Goal: Use online tool/utility: Utilize a website feature to perform a specific function

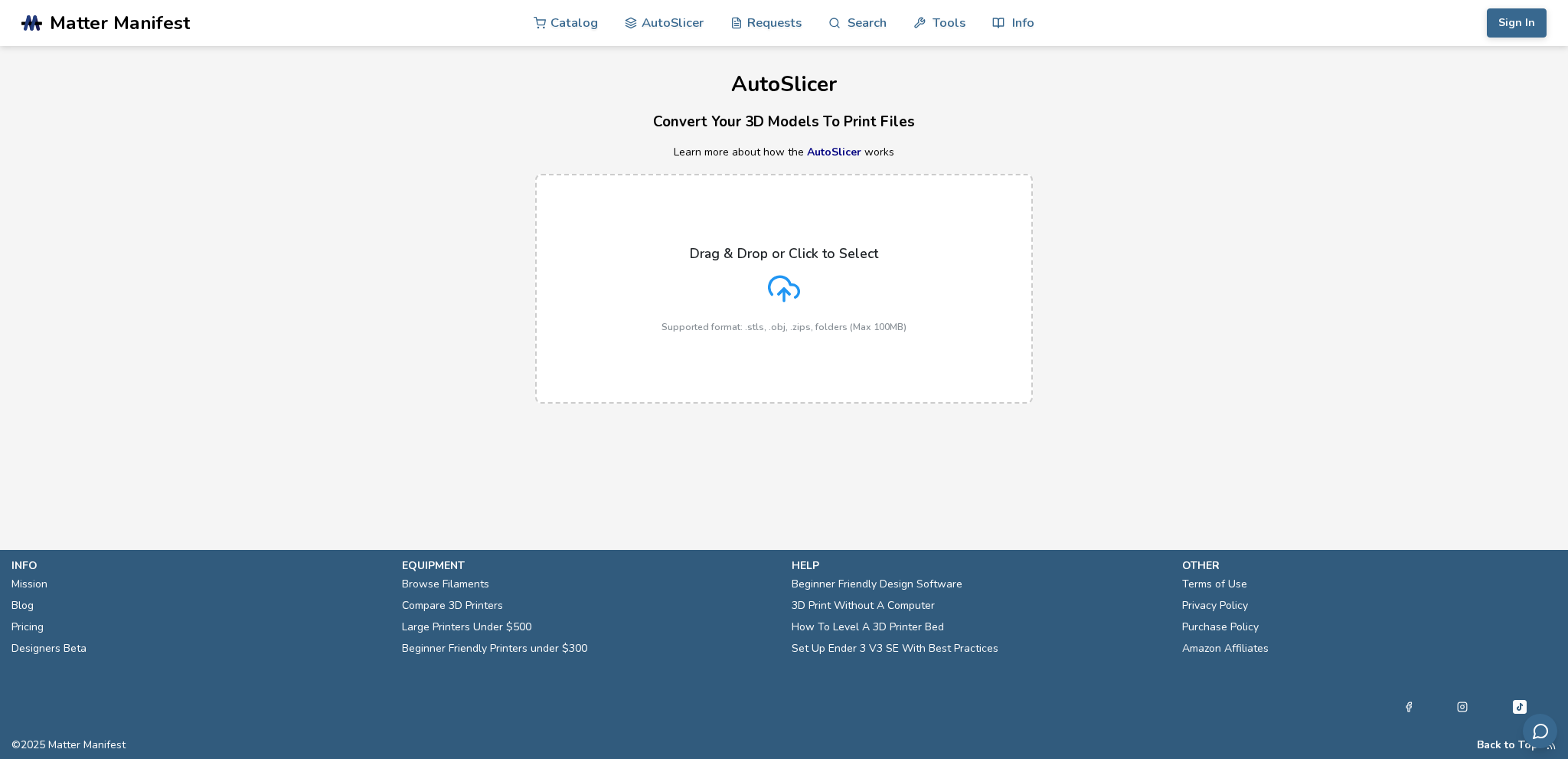
click at [704, 257] on p "Drag & Drop or Click to Select" at bounding box center [784, 253] width 188 height 15
click at [0, 0] on input "Drag & Drop or Click to Select Supported format: .stls, .obj, .zips, folders (M…" at bounding box center [0, 0] width 0 height 0
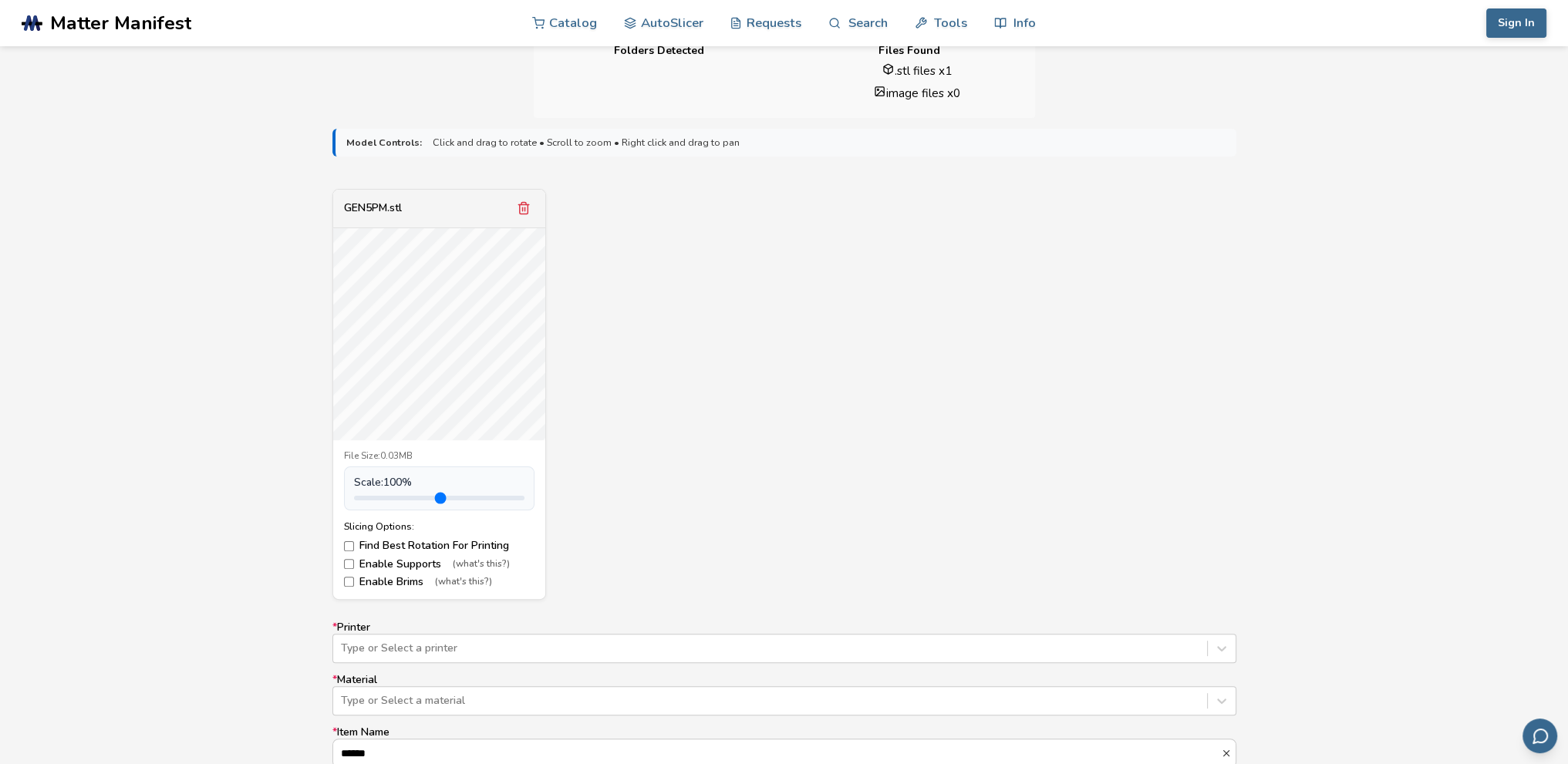
scroll to position [514, 0]
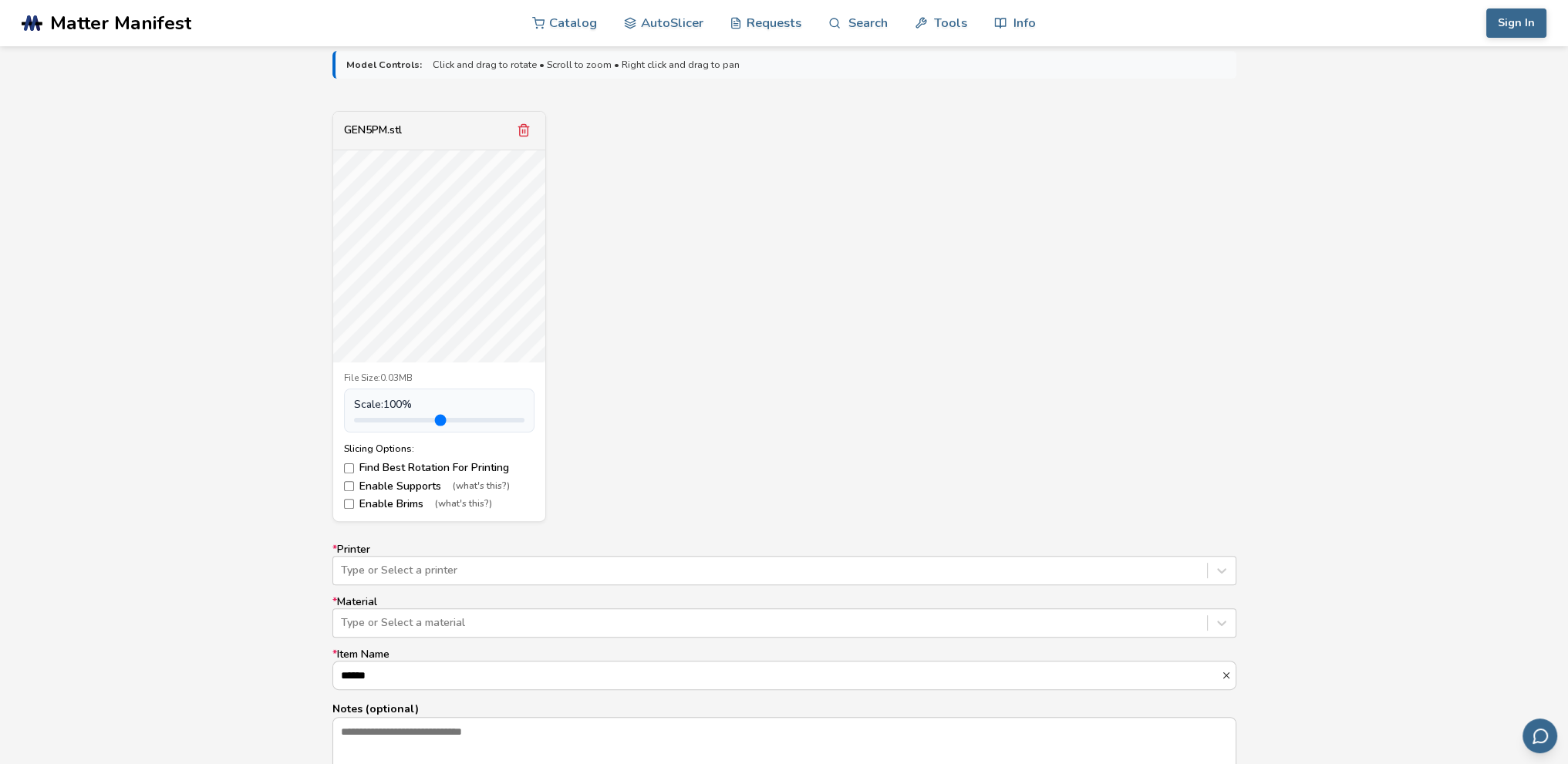
click at [395, 490] on label "Enable Supports (what's this?)" at bounding box center [439, 487] width 191 height 13
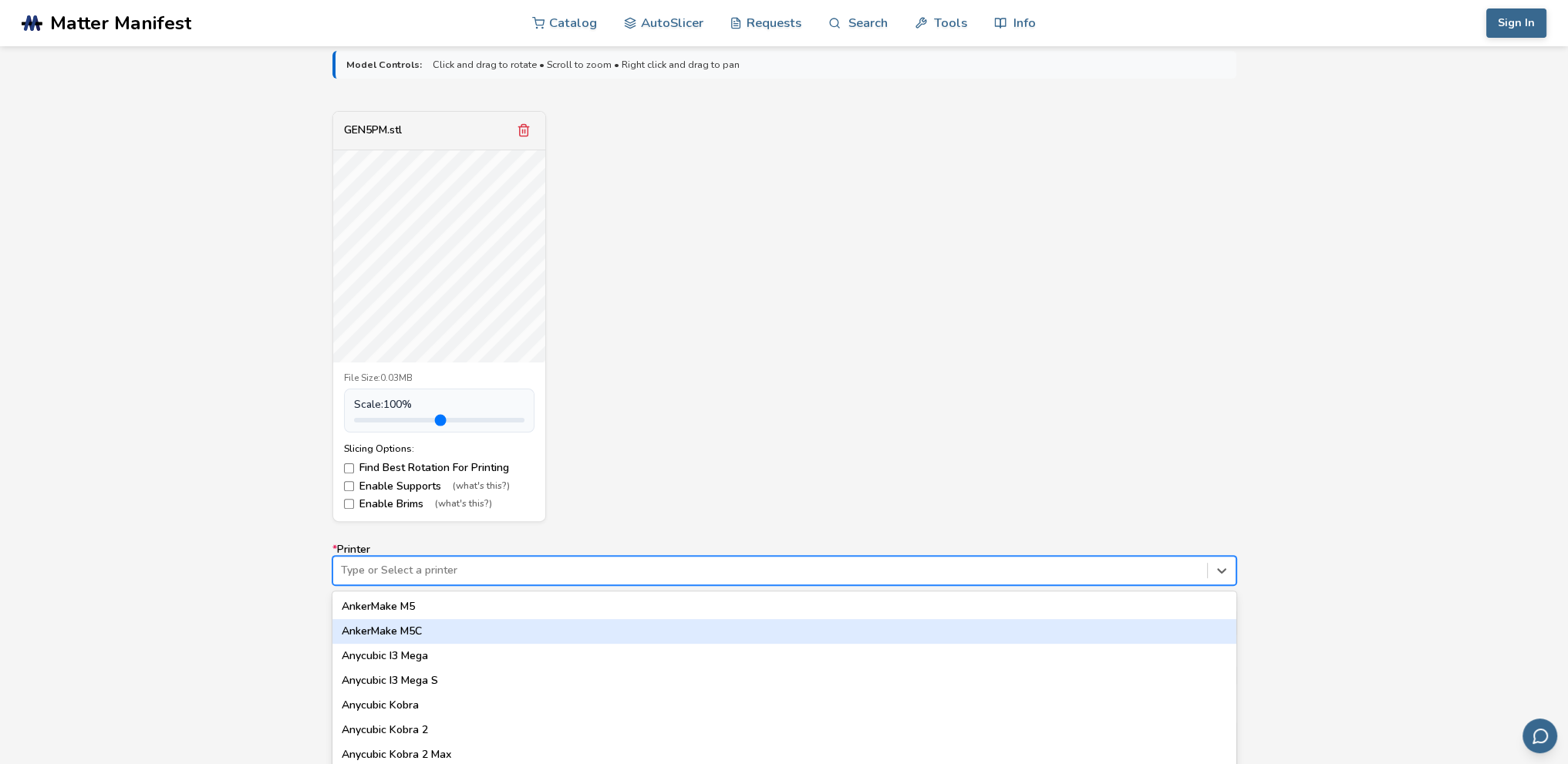
scroll to position [578, 0]
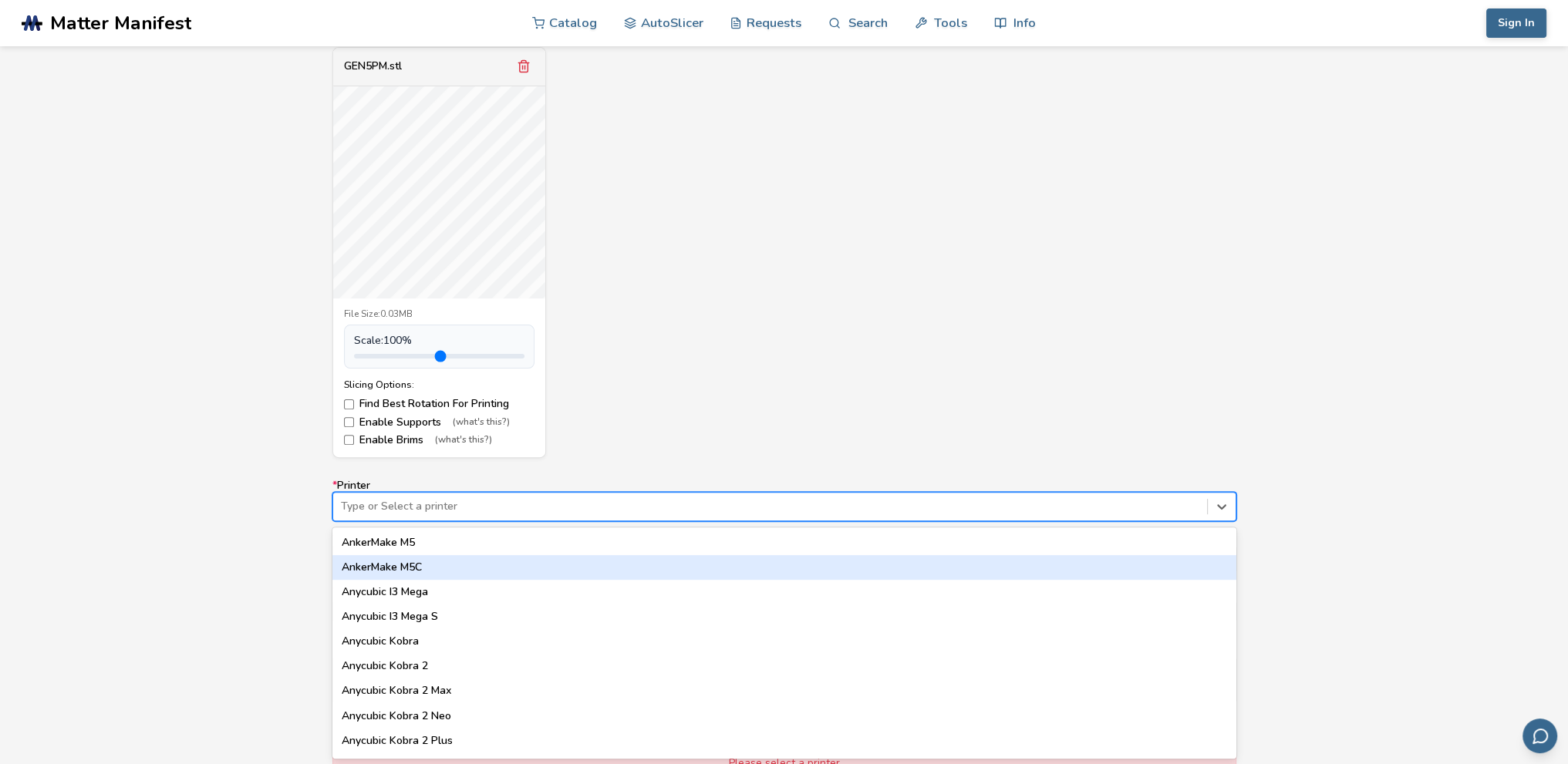
click at [592, 522] on div "64 results available. Use Up and Down to choose options, press Enter to select …" at bounding box center [784, 506] width 904 height 30
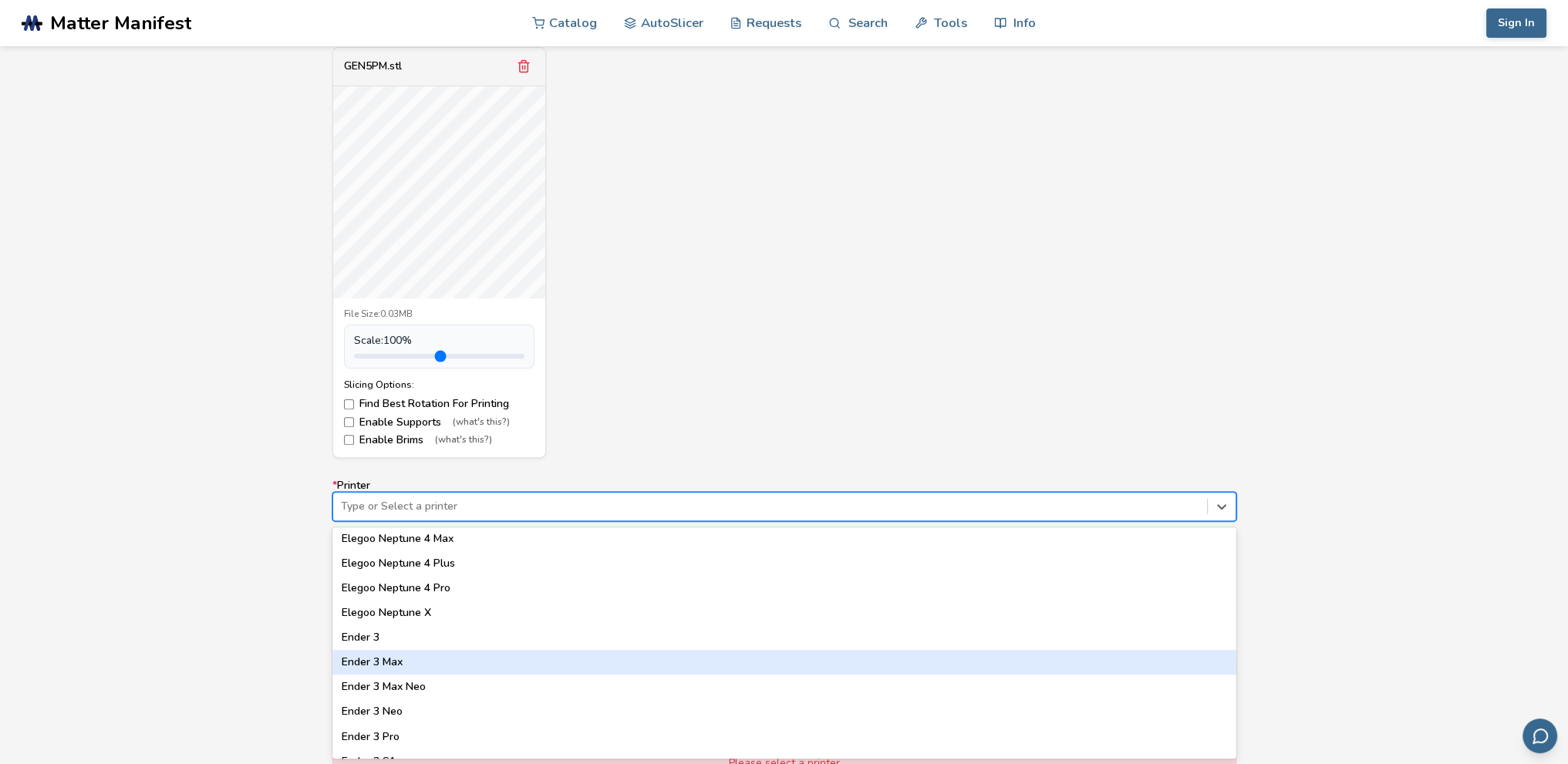
scroll to position [771, 0]
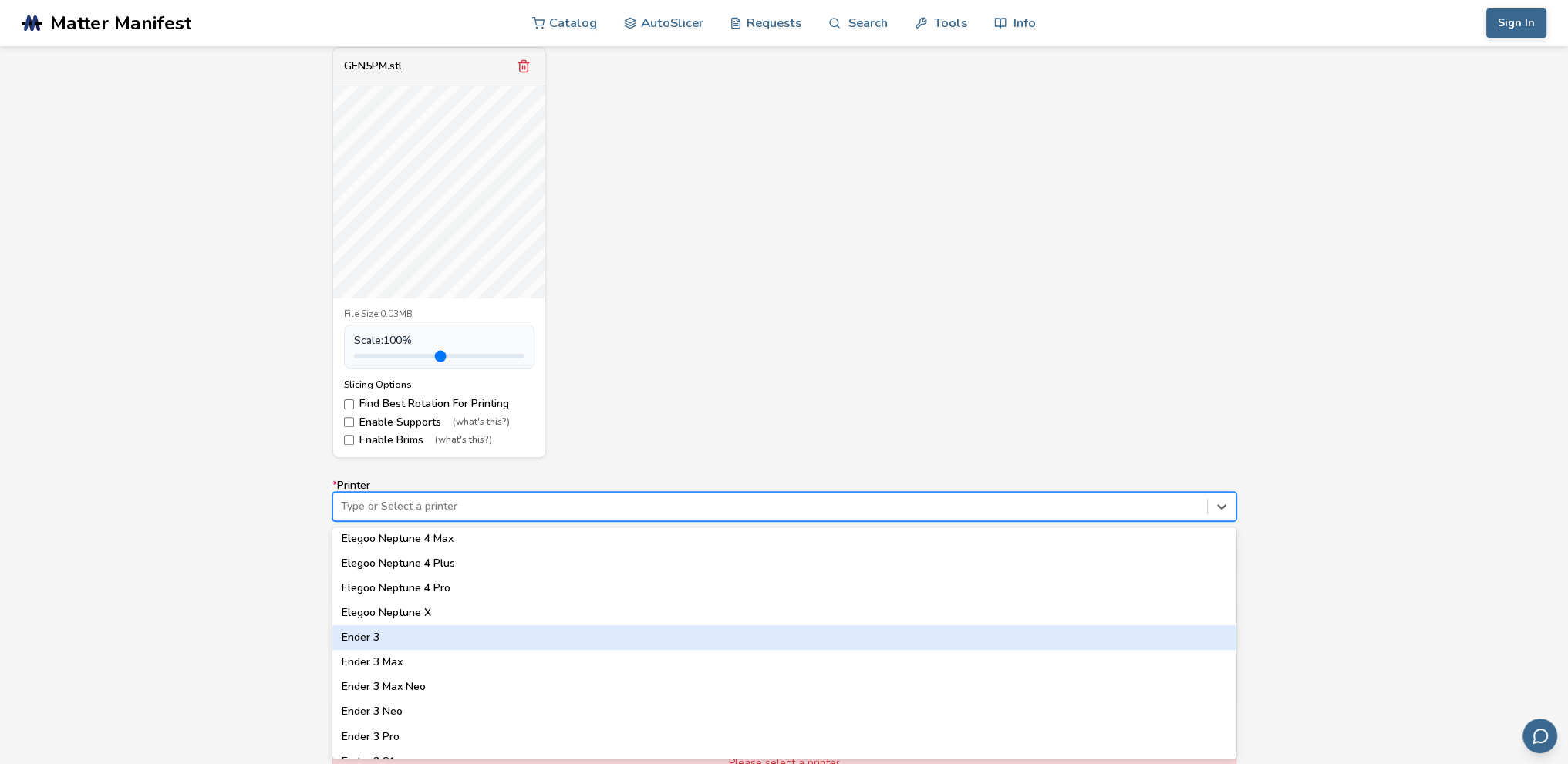
click at [527, 633] on div "Ender 3" at bounding box center [784, 638] width 904 height 25
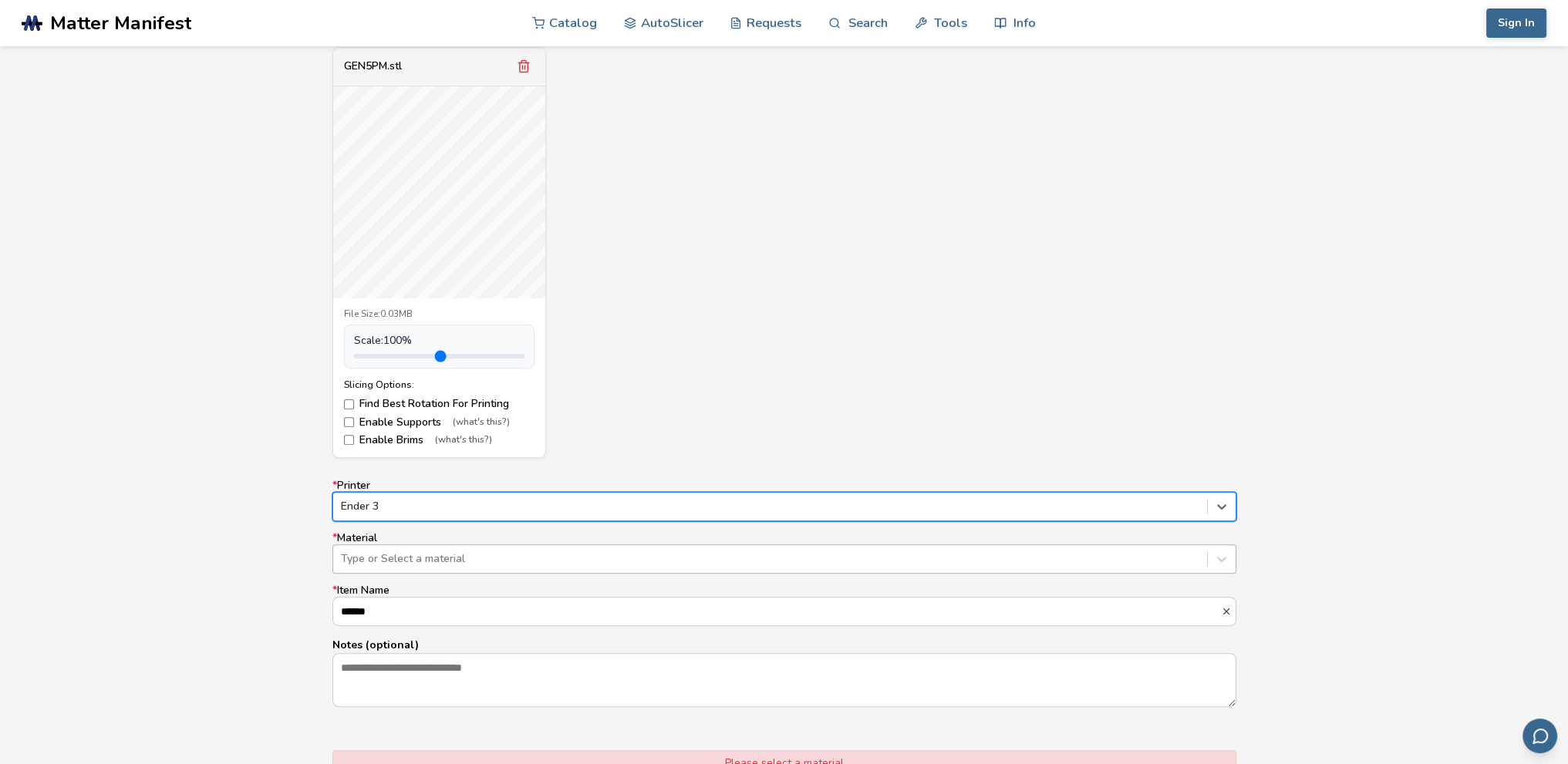
click at [494, 556] on div at bounding box center [770, 558] width 858 height 15
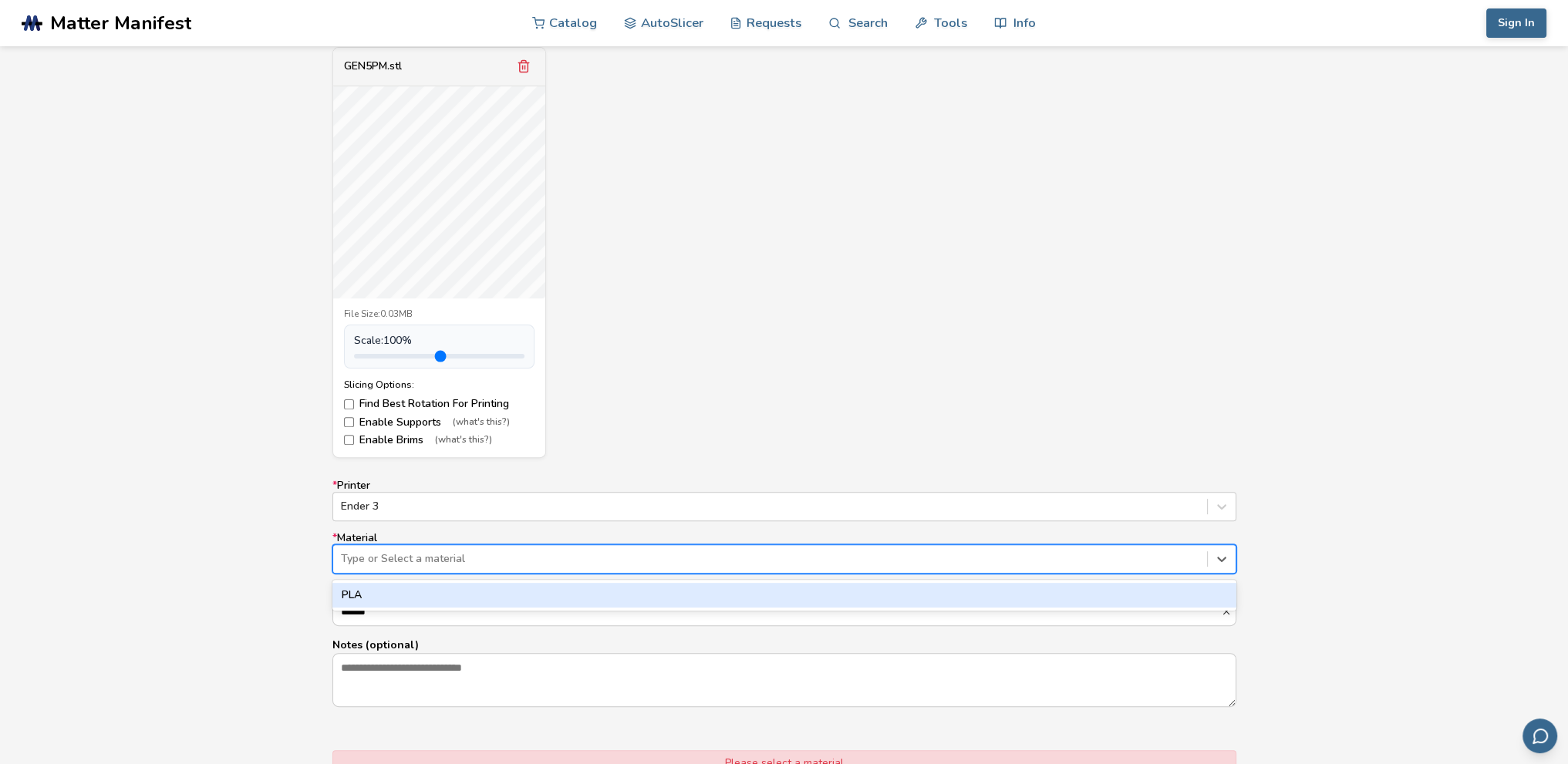
click at [493, 590] on div "PLA" at bounding box center [784, 596] width 904 height 25
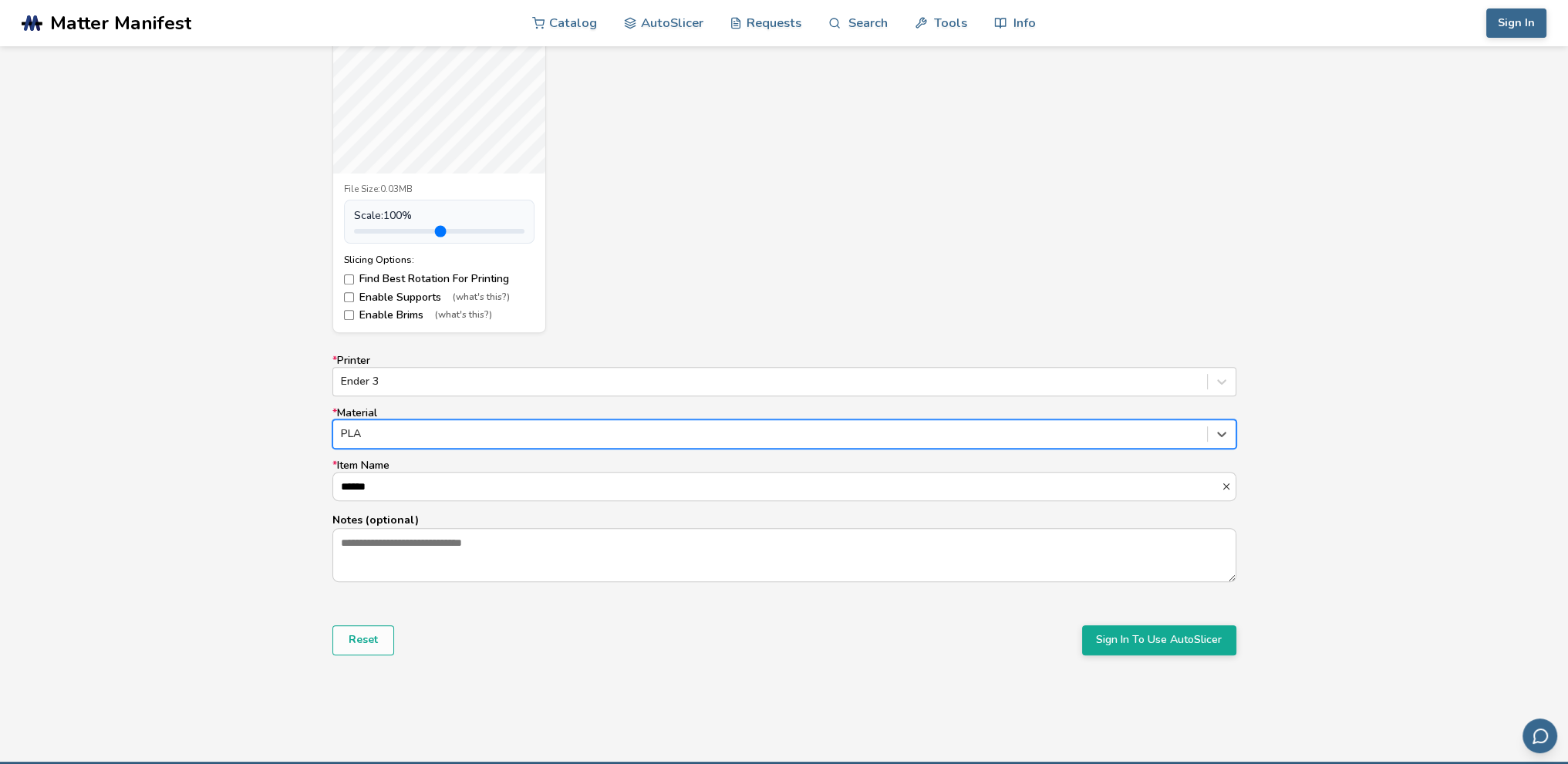
scroll to position [707, 0]
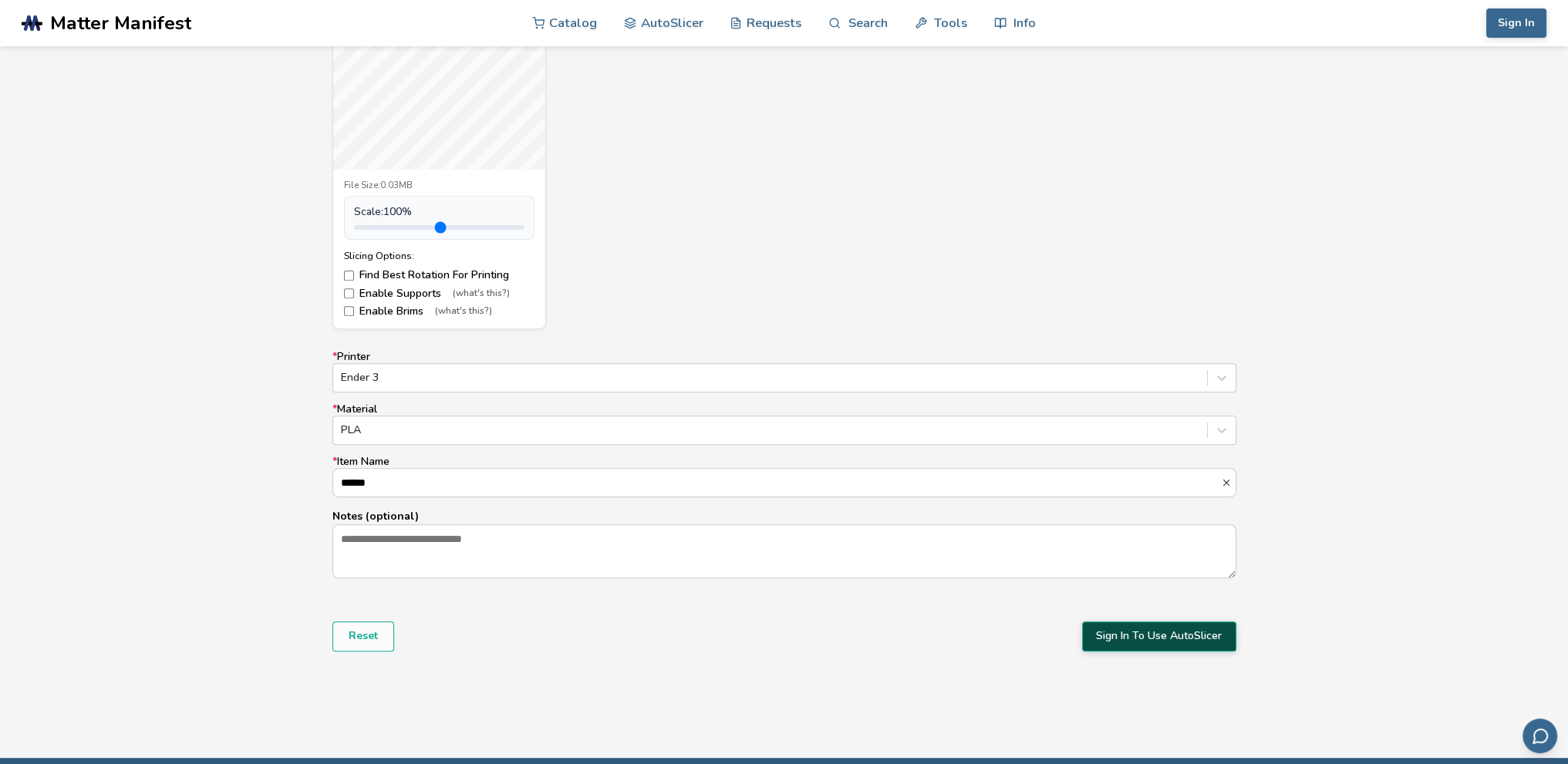
click at [1111, 628] on button "Sign In To Use AutoSlicer" at bounding box center [1159, 636] width 154 height 30
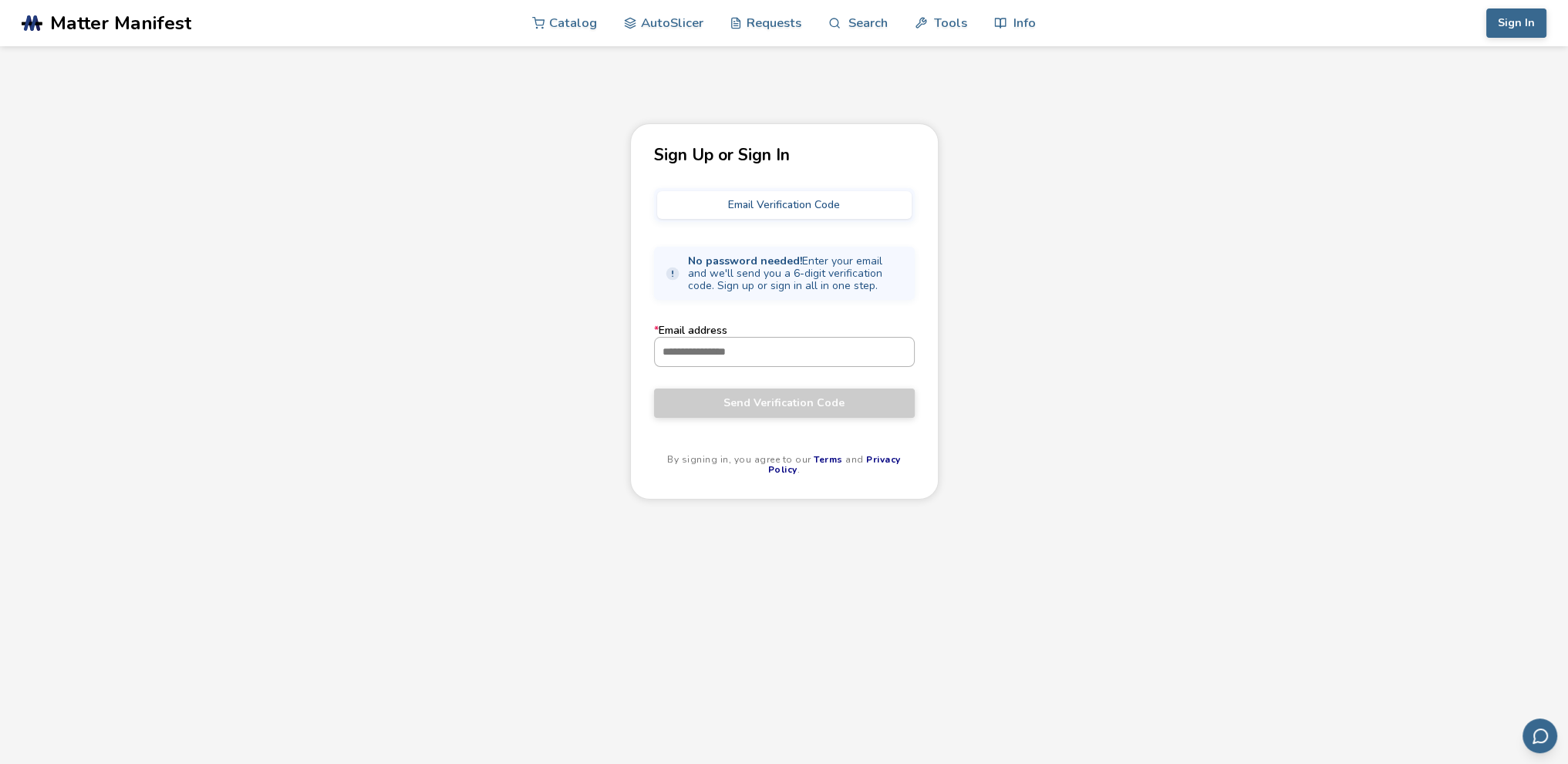
click at [741, 350] on input "* Email address" at bounding box center [785, 352] width 260 height 28
type input "**********"
click at [782, 400] on span "Send Verification Code" at bounding box center [784, 403] width 237 height 13
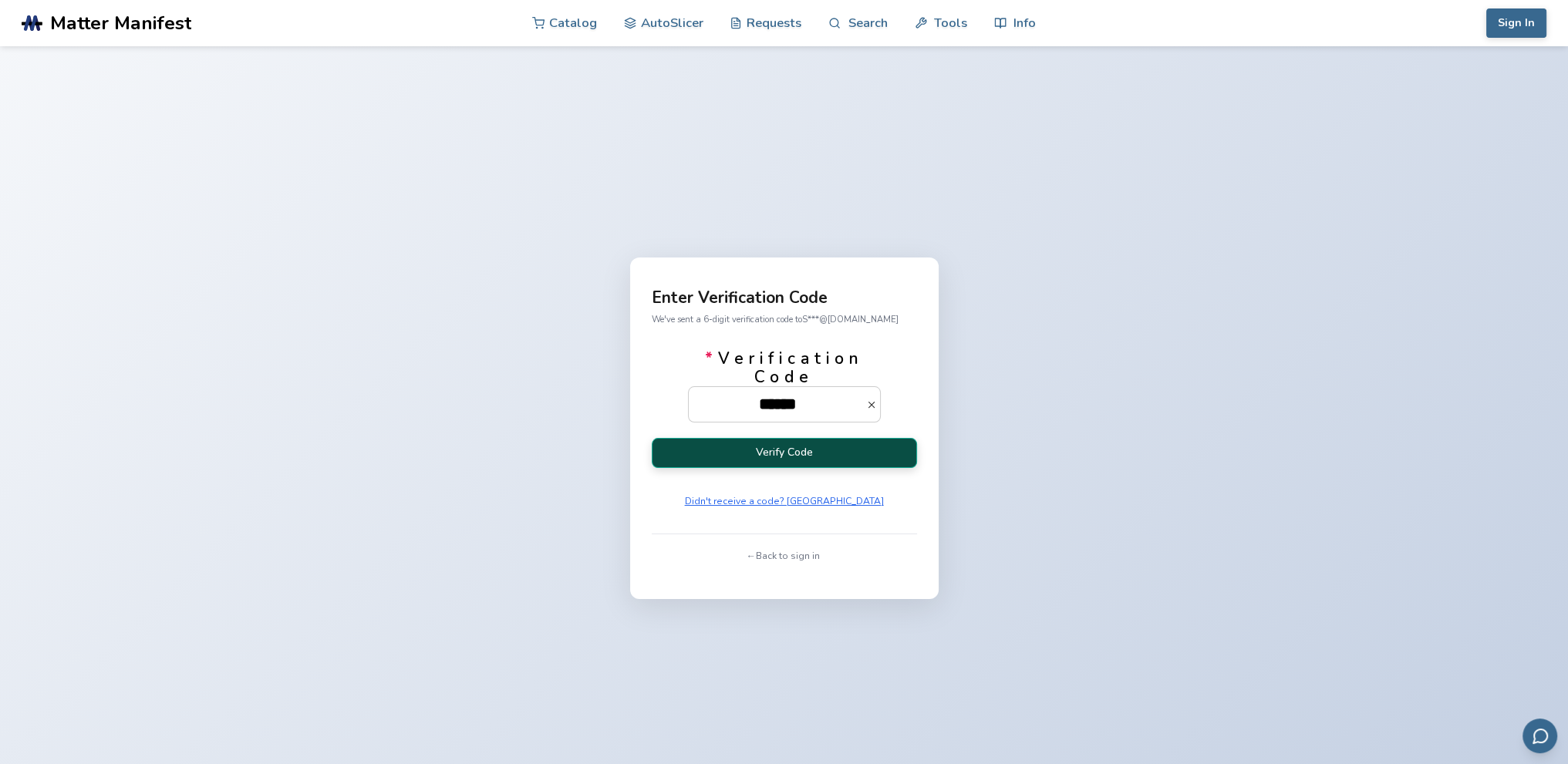
type input "******"
click at [786, 458] on button "Verify Code" at bounding box center [784, 454] width 266 height 30
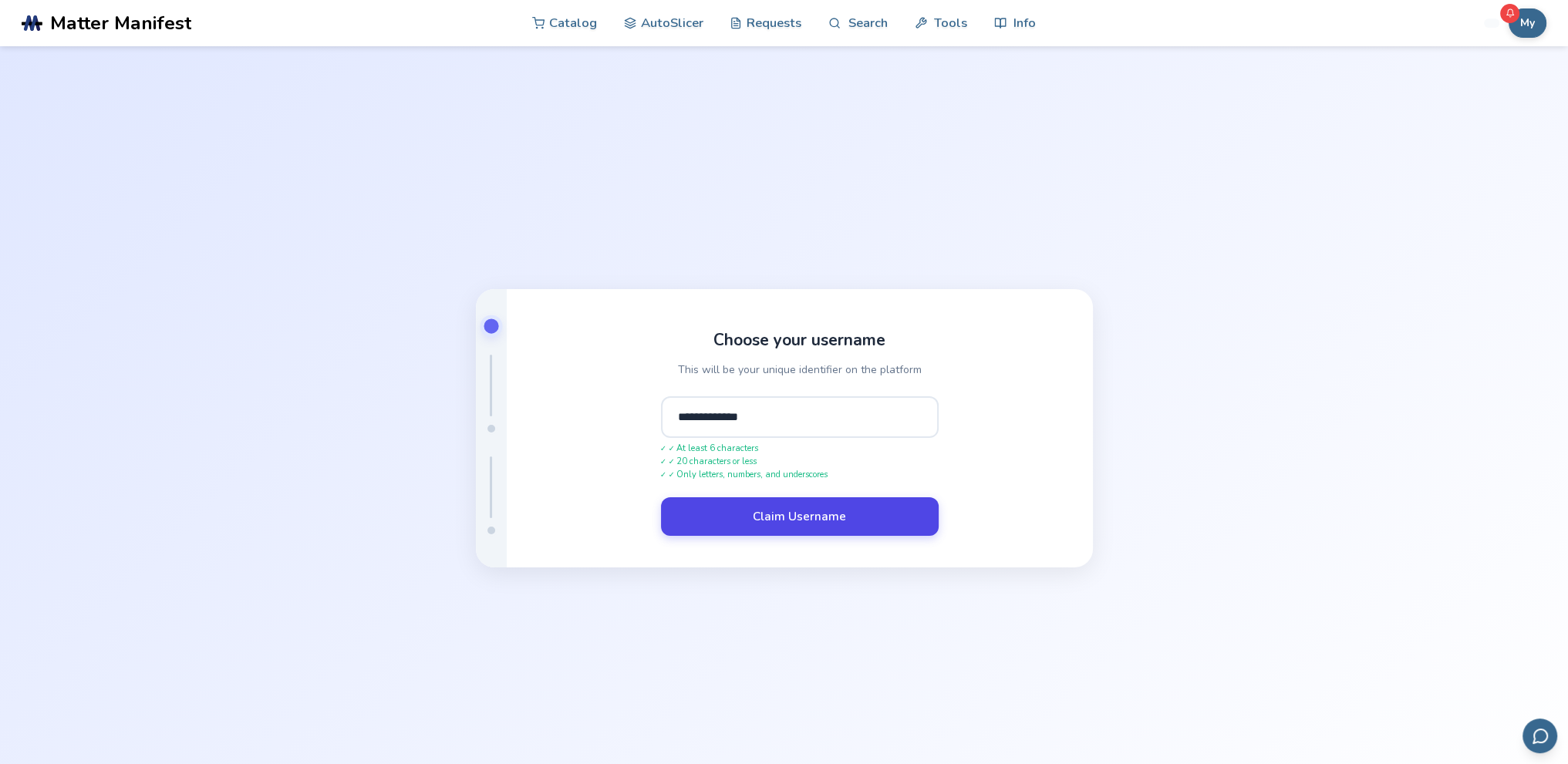
type input "**********"
click at [777, 516] on button "Claim Username" at bounding box center [800, 516] width 277 height 38
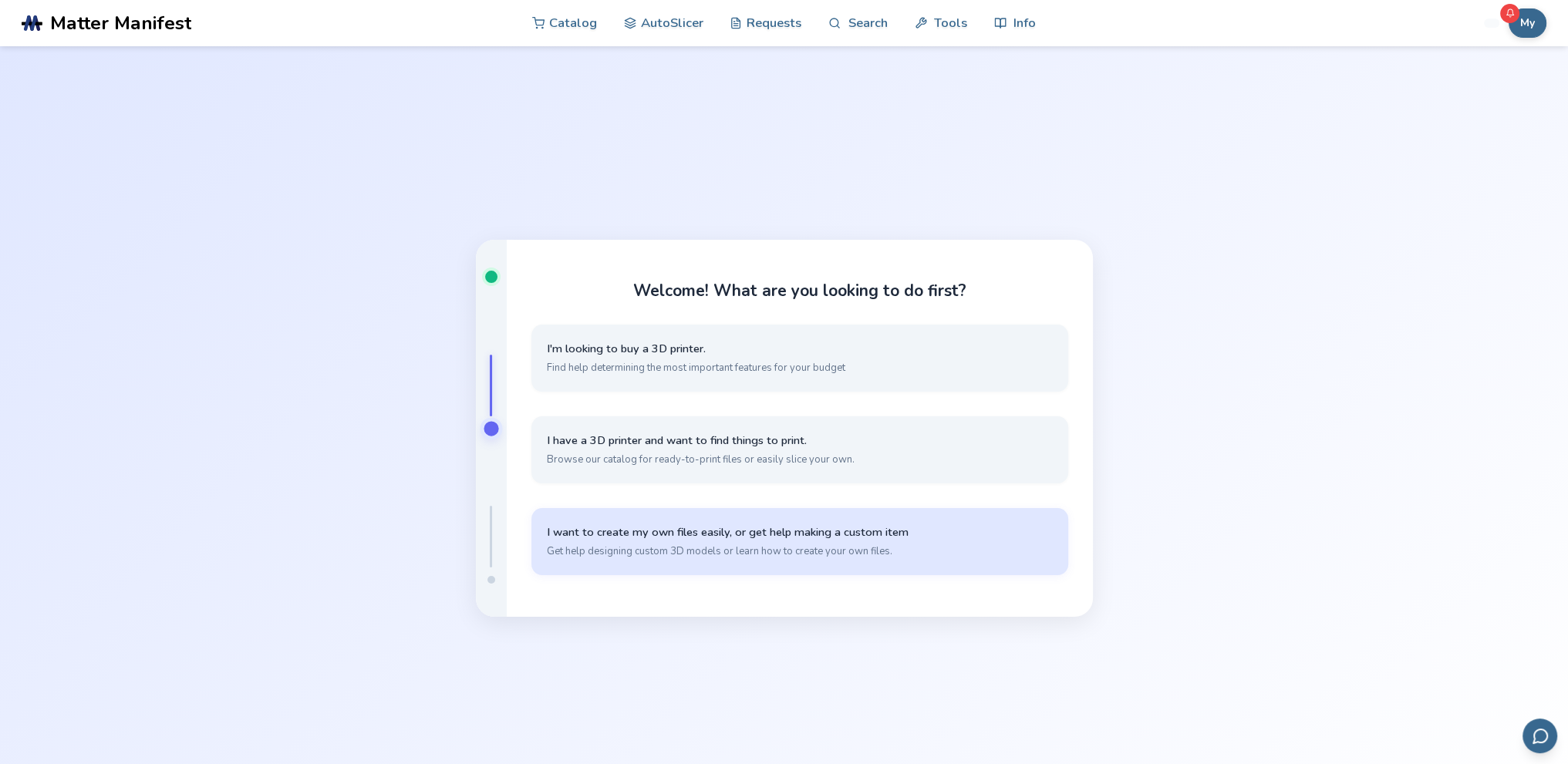
click at [739, 527] on span "I want to create my own files easily, or get help making a custom item" at bounding box center [799, 532] width 506 height 14
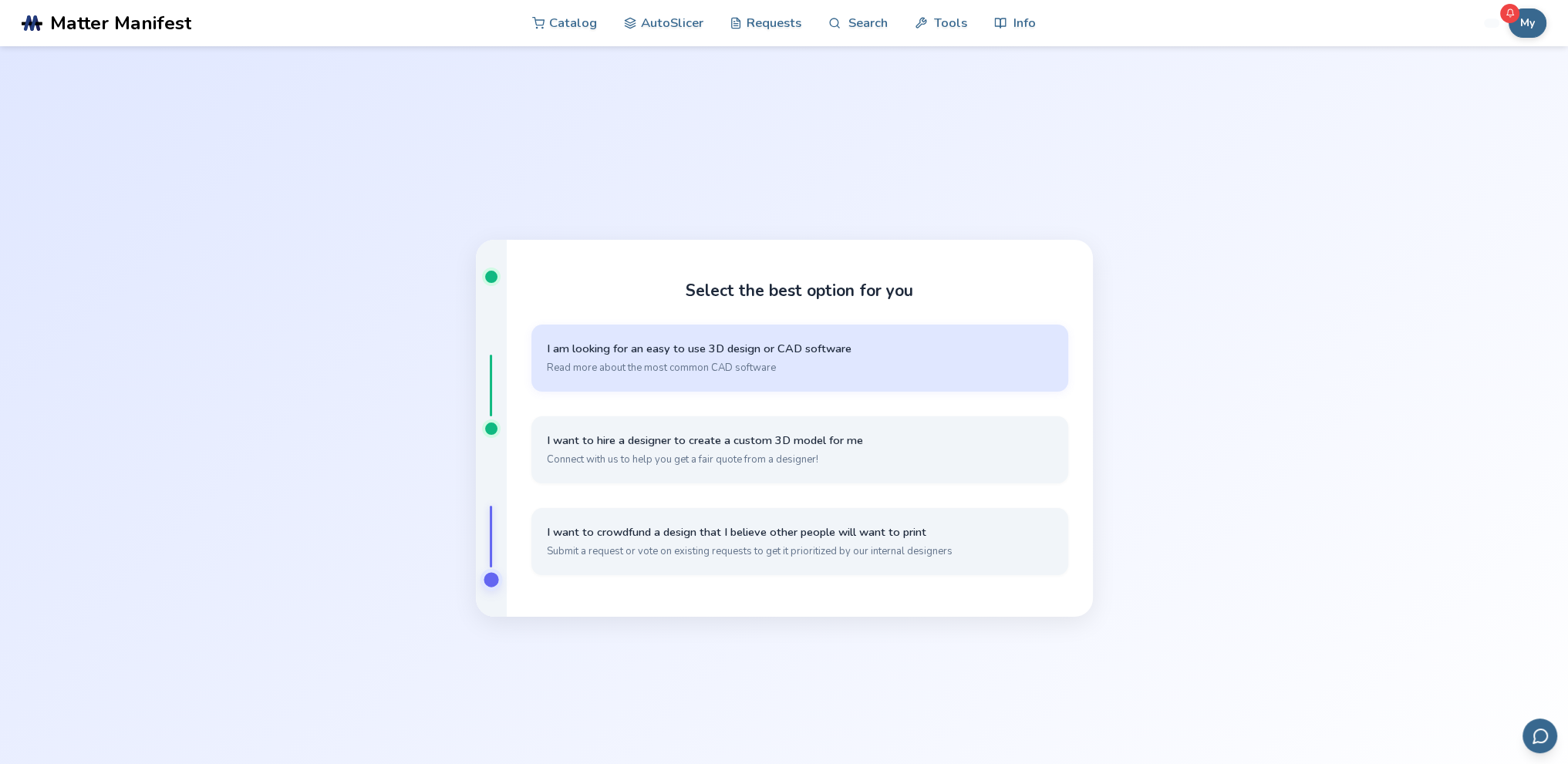
click at [693, 366] on span "Read more about the most common CAD software" at bounding box center [799, 368] width 506 height 14
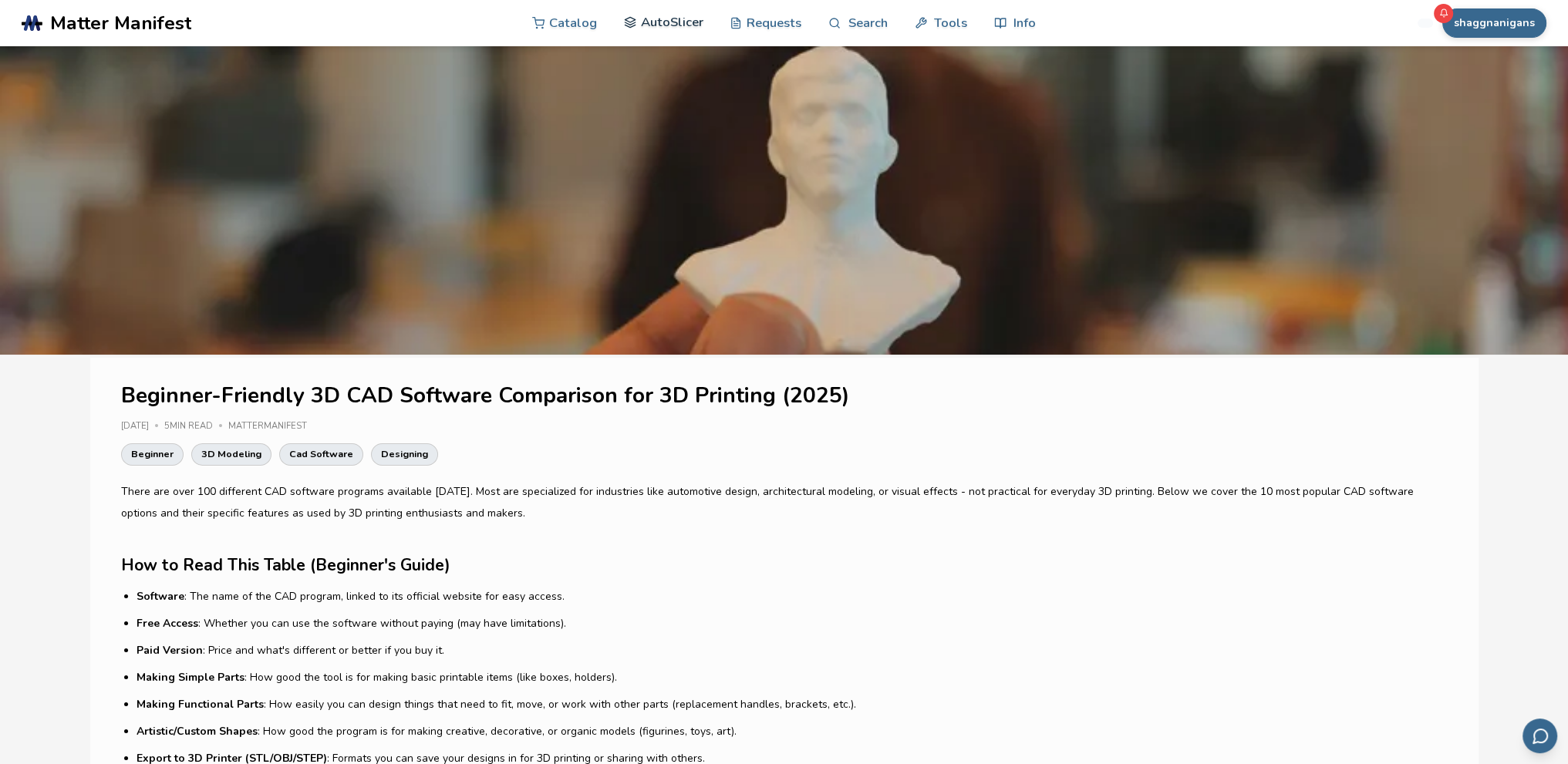
click at [661, 21] on link "AutoSlicer" at bounding box center [663, 22] width 80 height 47
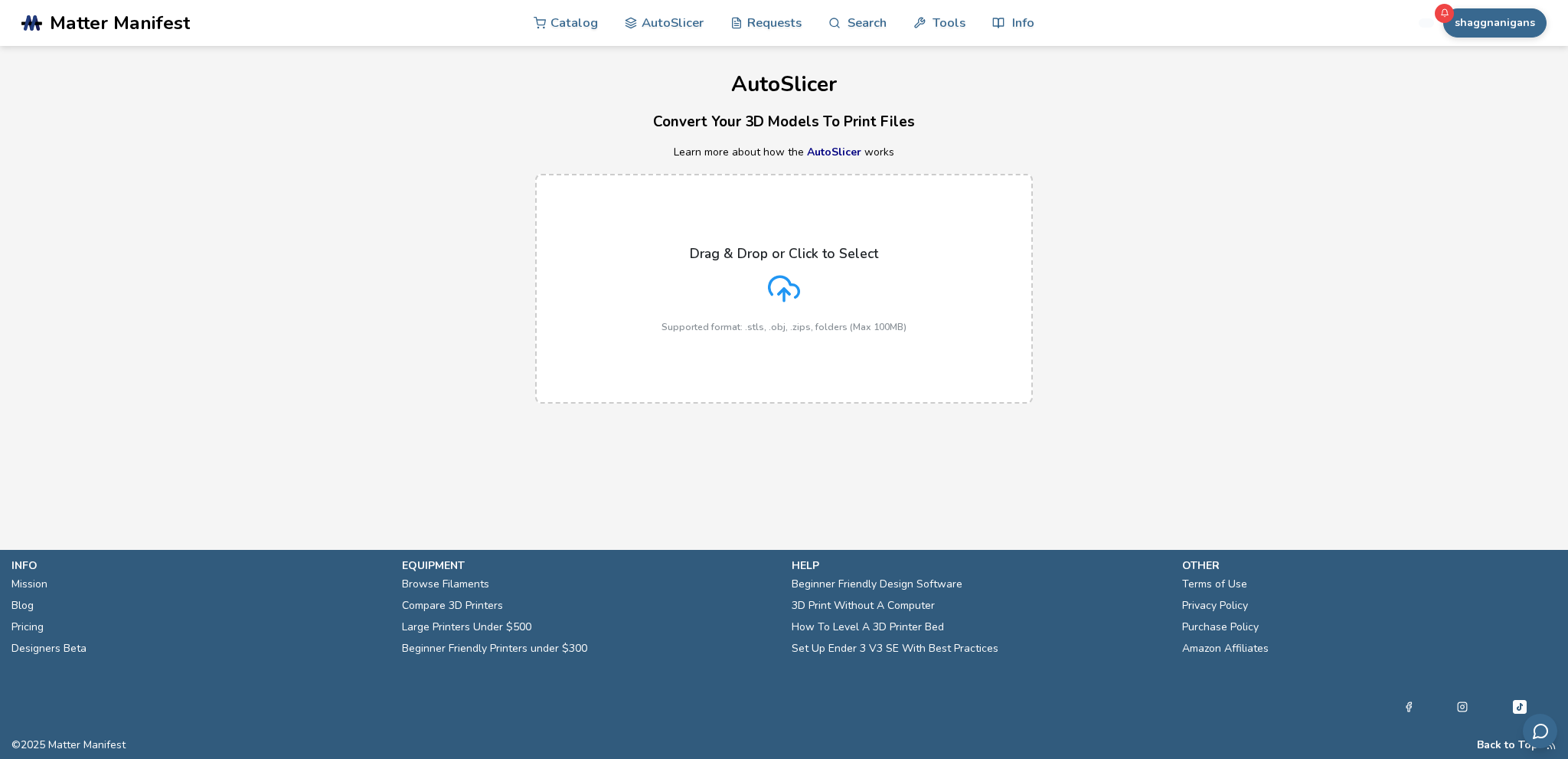
click at [716, 286] on div "Drag & Drop or Click to Select Supported format: .stls, .obj, .zips, folders (M…" at bounding box center [784, 289] width 245 height 86
click at [0, 0] on input "Drag & Drop or Click to Select Supported format: .stls, .obj, .zips, folders (M…" at bounding box center [0, 0] width 0 height 0
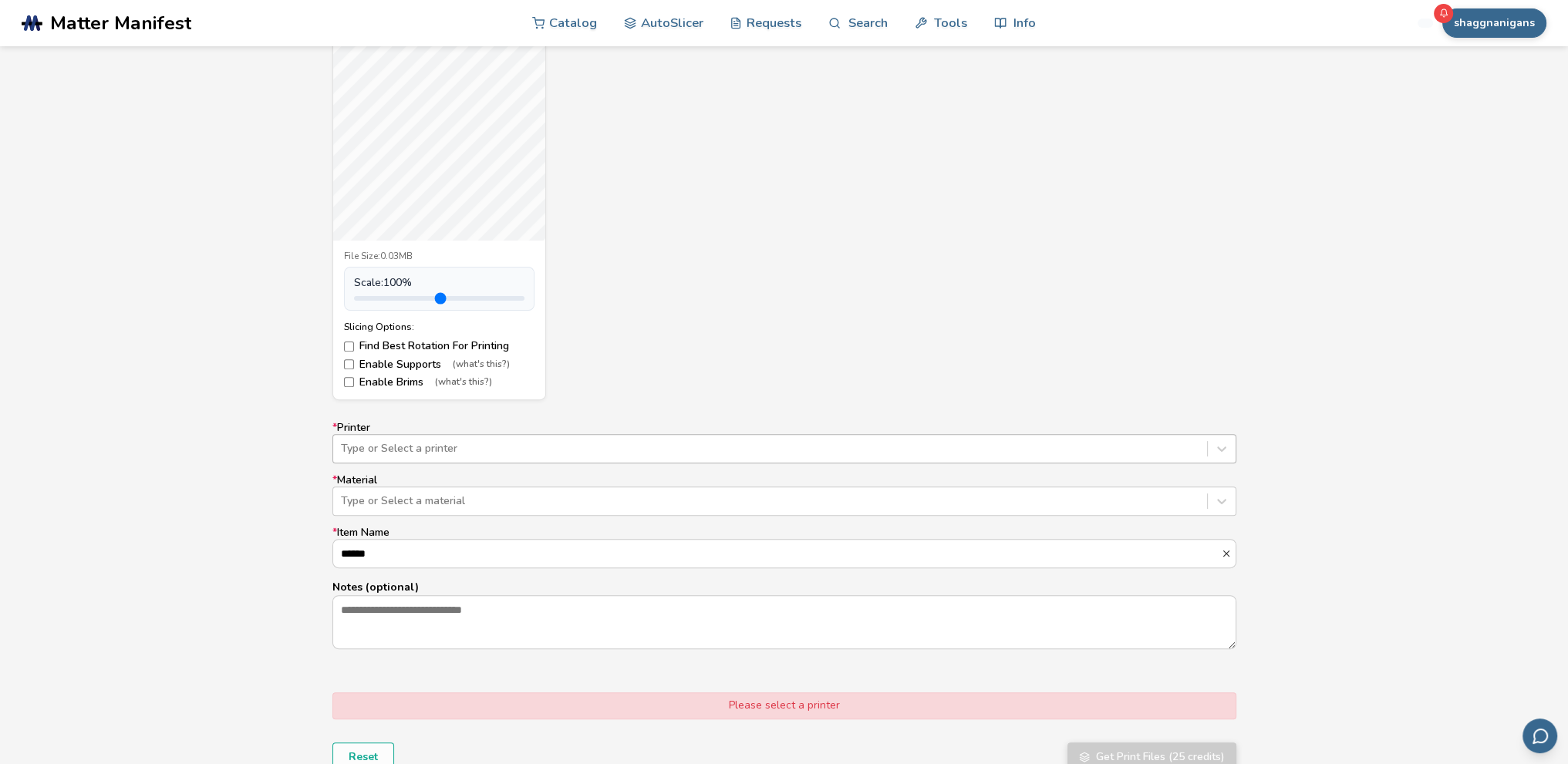
scroll to position [642, 0]
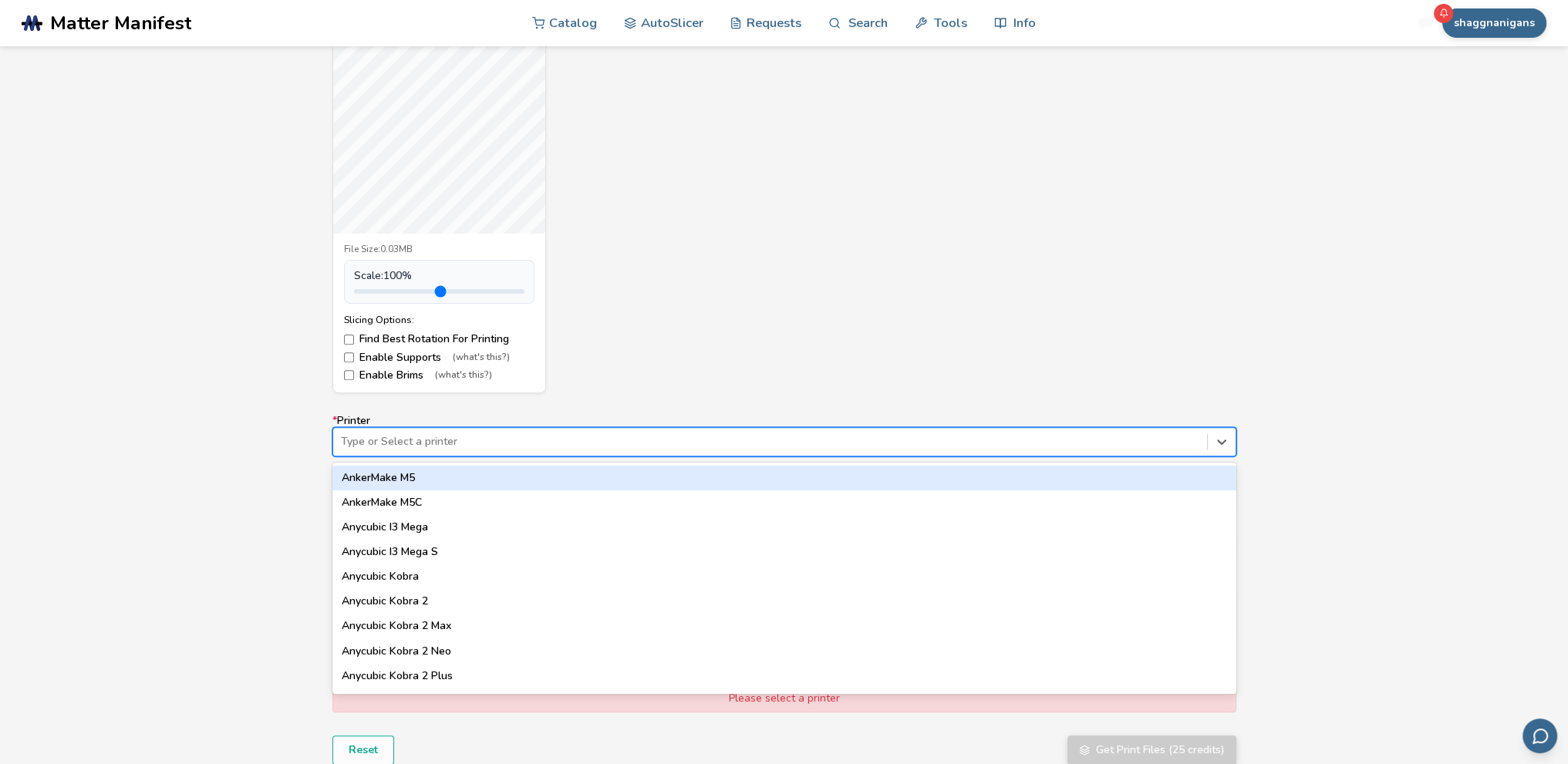
click at [426, 439] on div at bounding box center [770, 441] width 858 height 15
type input "*****"
click at [414, 485] on div "Ender 3" at bounding box center [784, 479] width 904 height 25
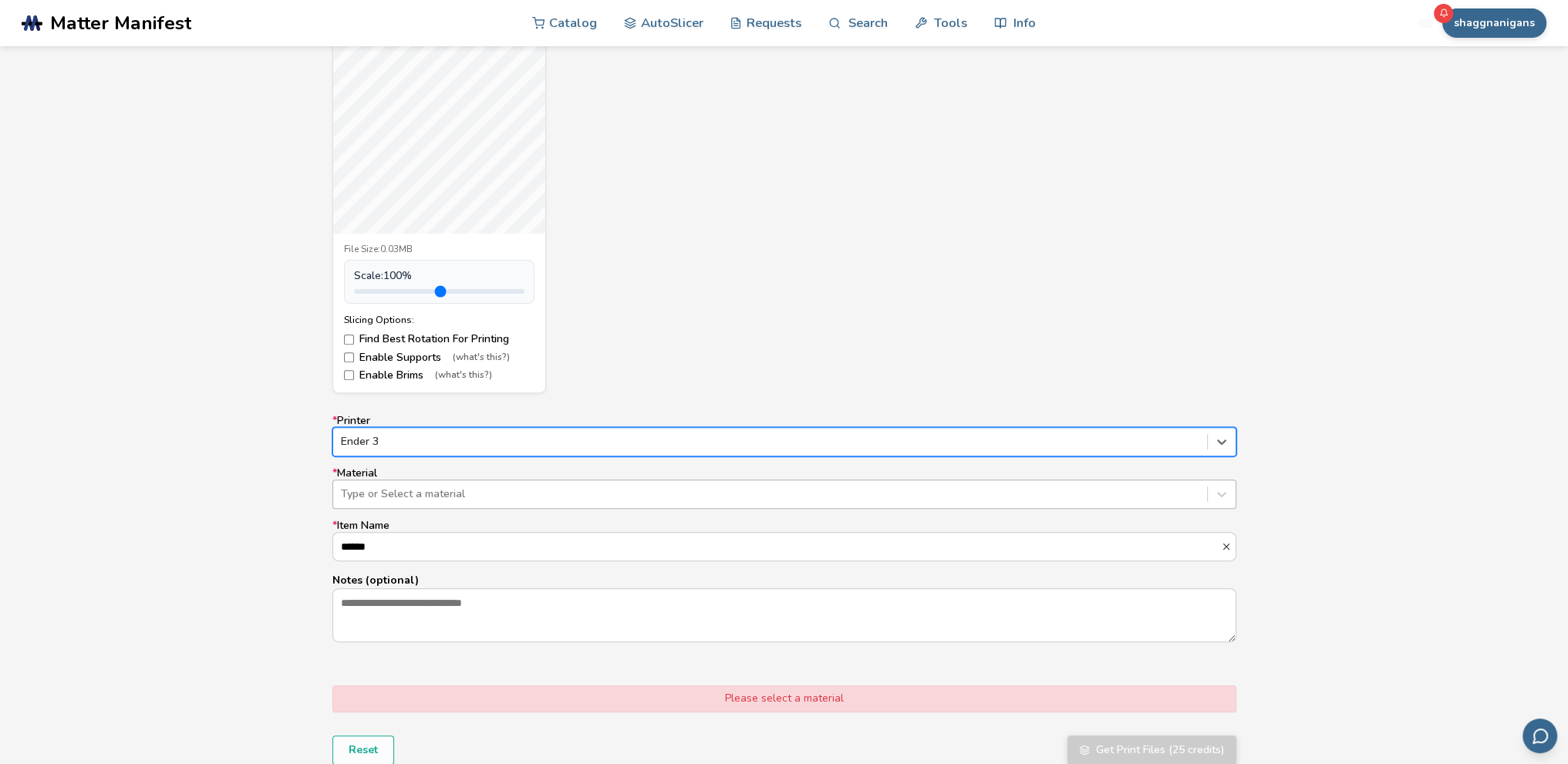
click at [405, 497] on div at bounding box center [770, 494] width 858 height 15
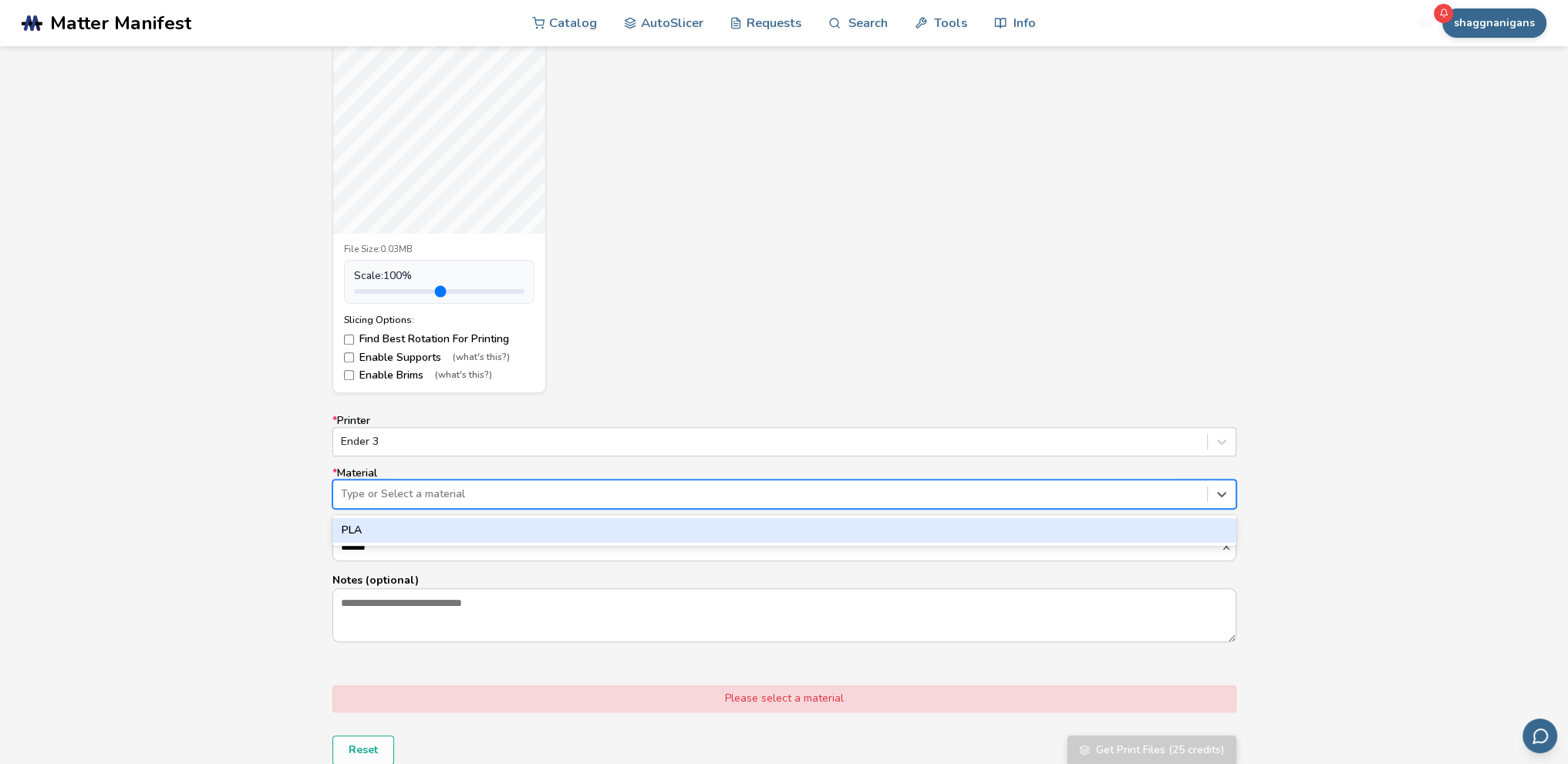
click at [394, 524] on div "PLA" at bounding box center [784, 531] width 904 height 25
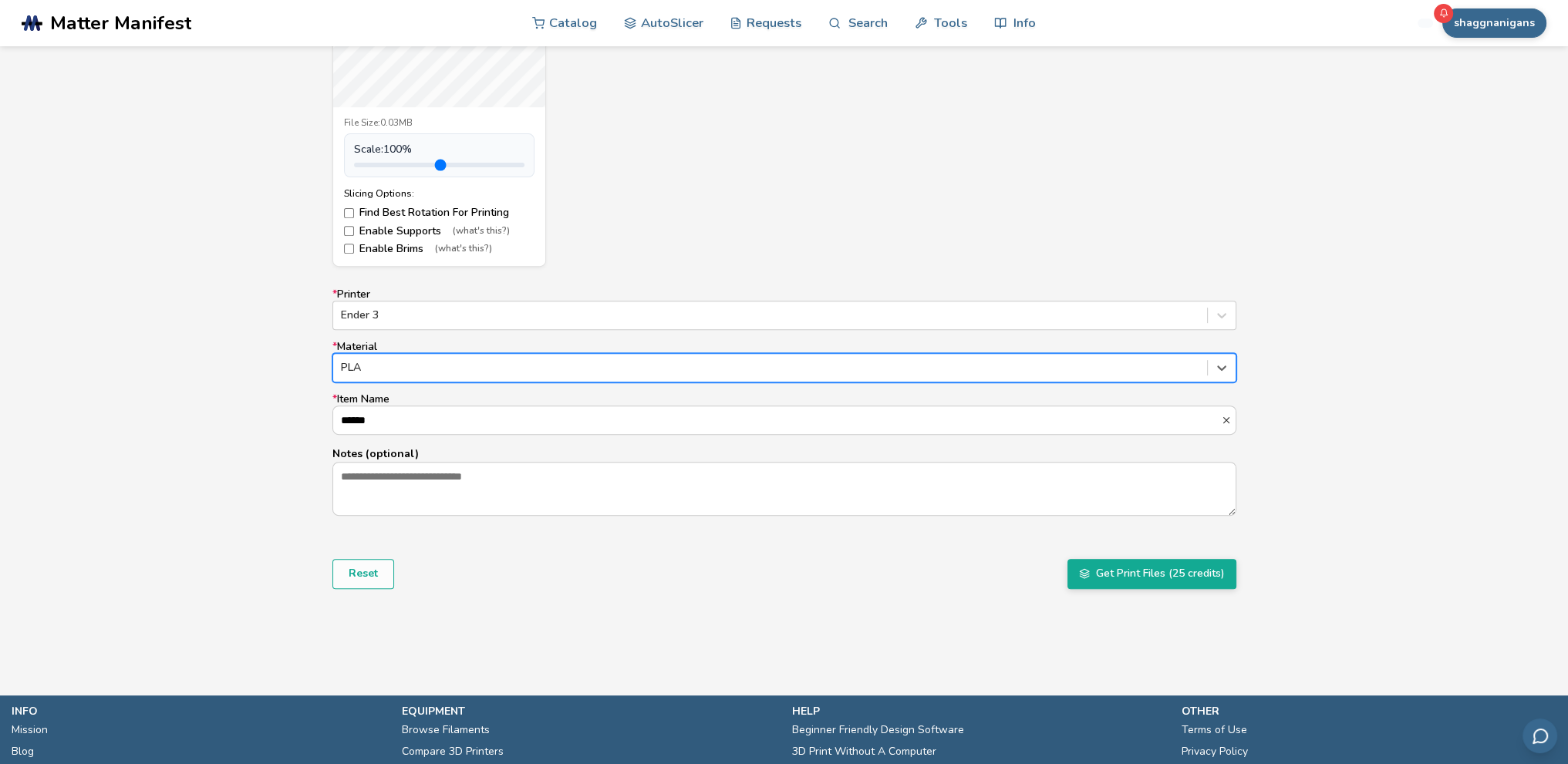
scroll to position [771, 0]
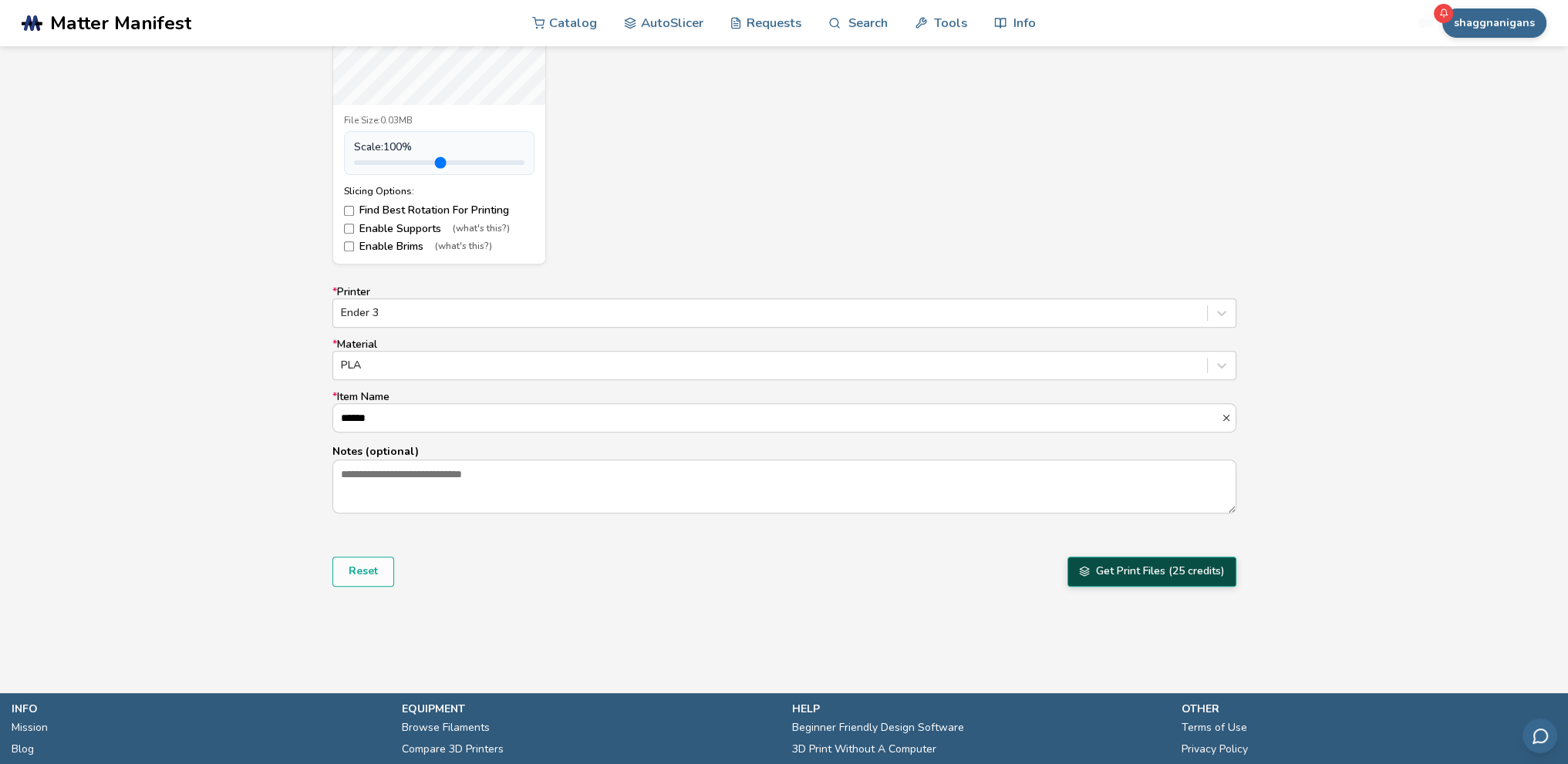
click at [1083, 574] on polyline "submit" at bounding box center [1085, 574] width 9 height 3
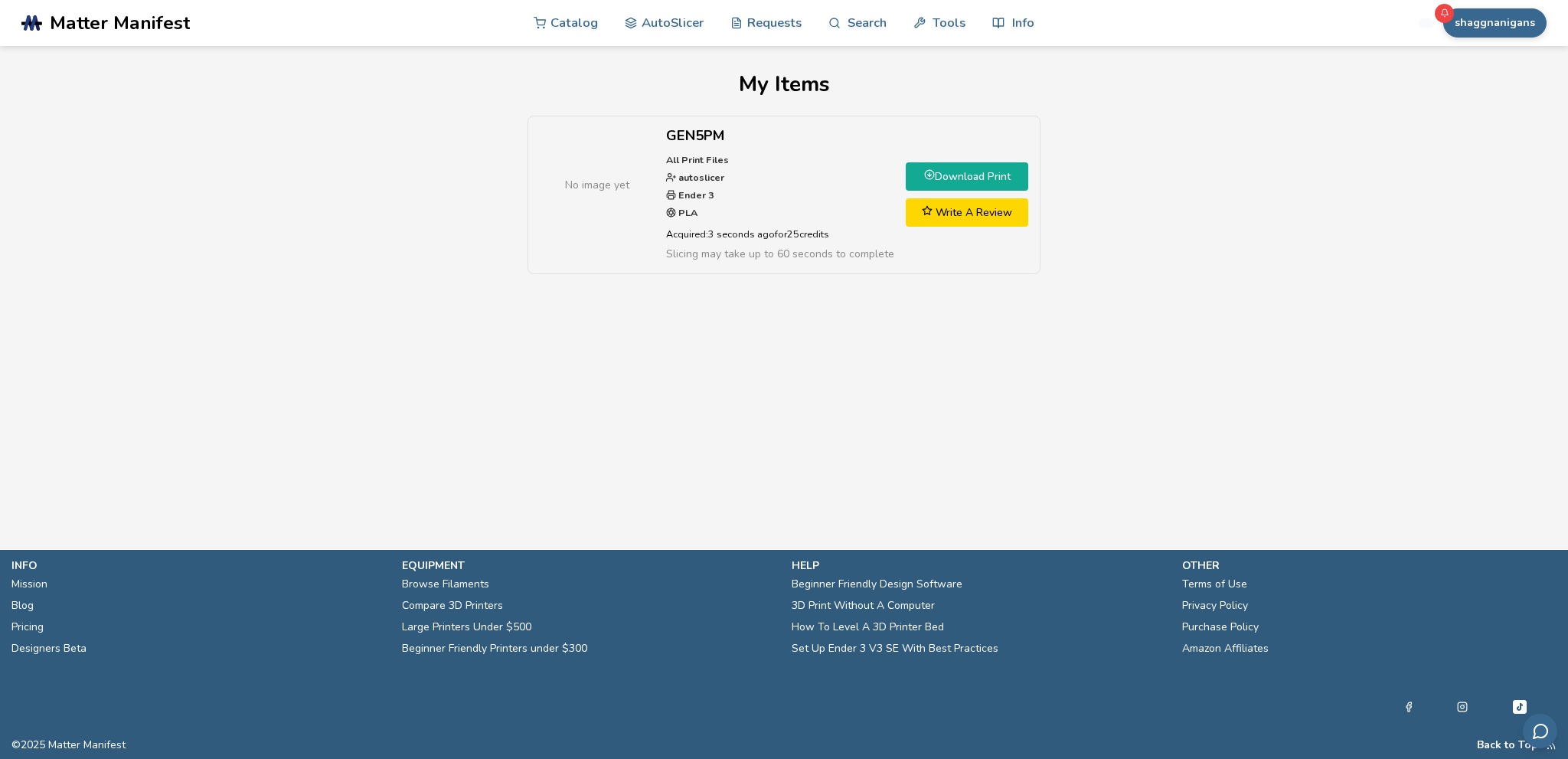
click at [963, 175] on link "Download Print" at bounding box center [967, 177] width 123 height 28
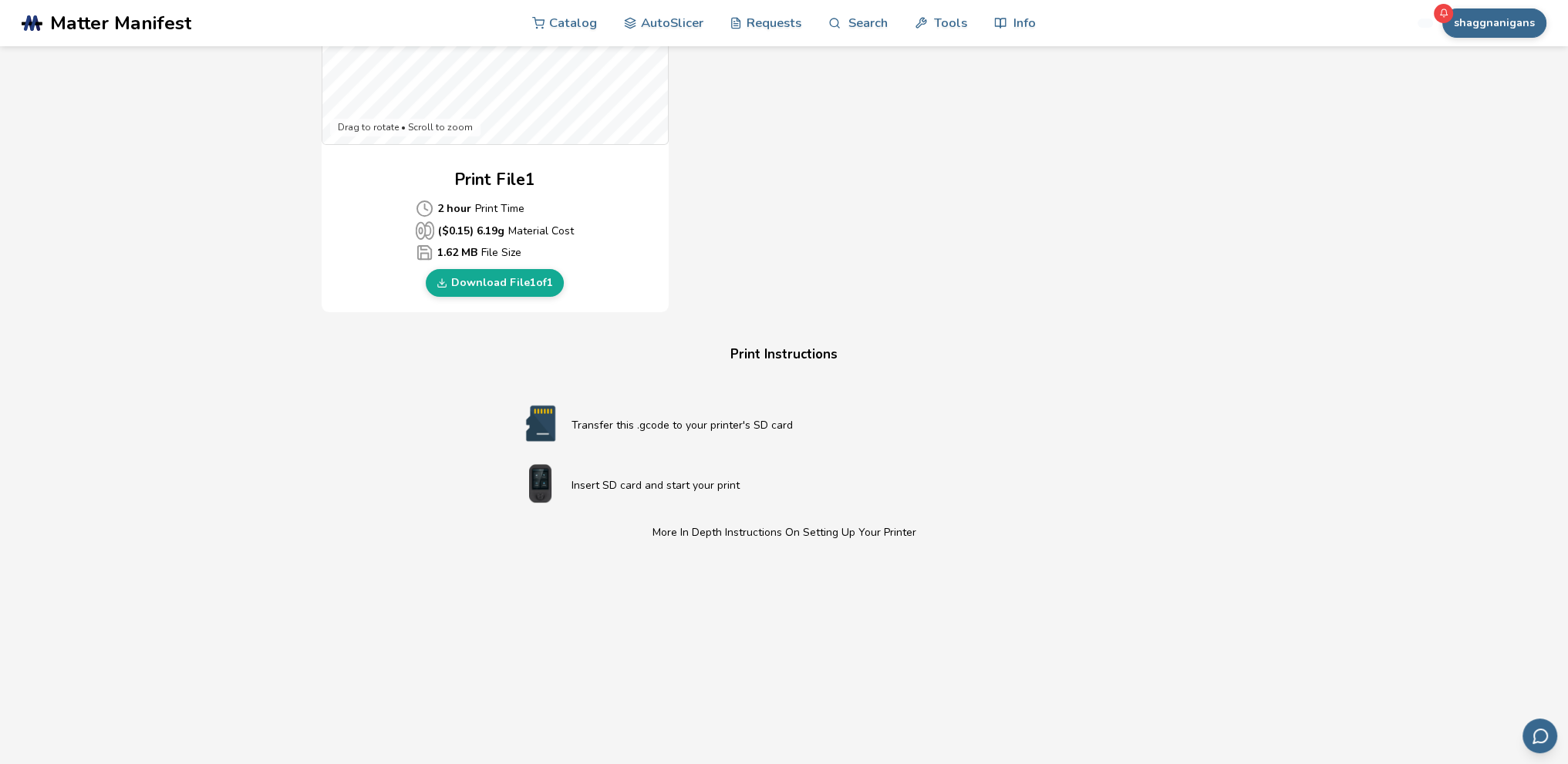
scroll to position [642, 0]
click at [466, 275] on link "Download File 1 of 1" at bounding box center [495, 281] width 138 height 28
